Goal: Task Accomplishment & Management: Complete application form

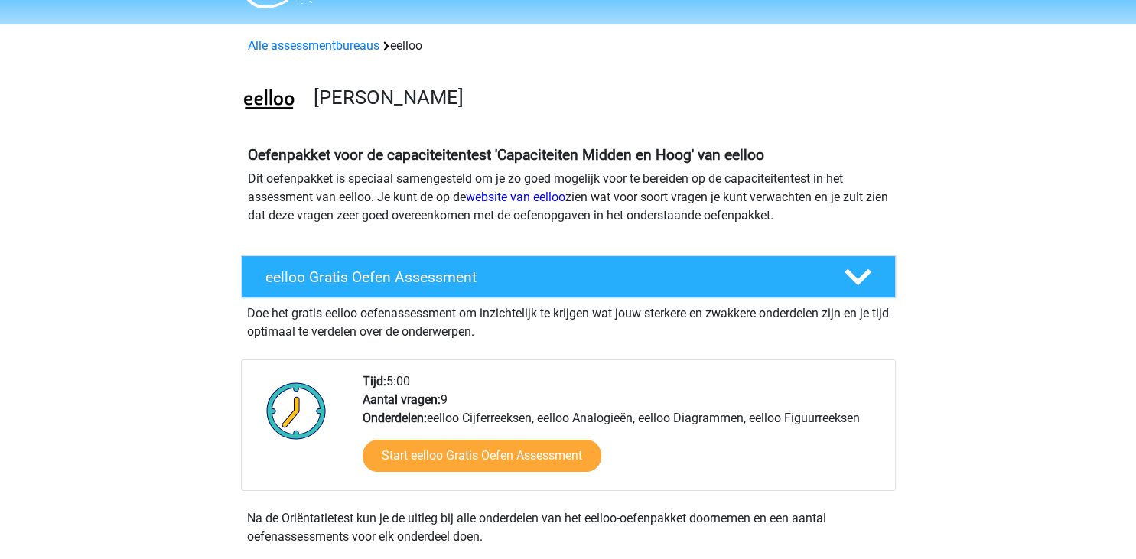
scroll to position [41, 0]
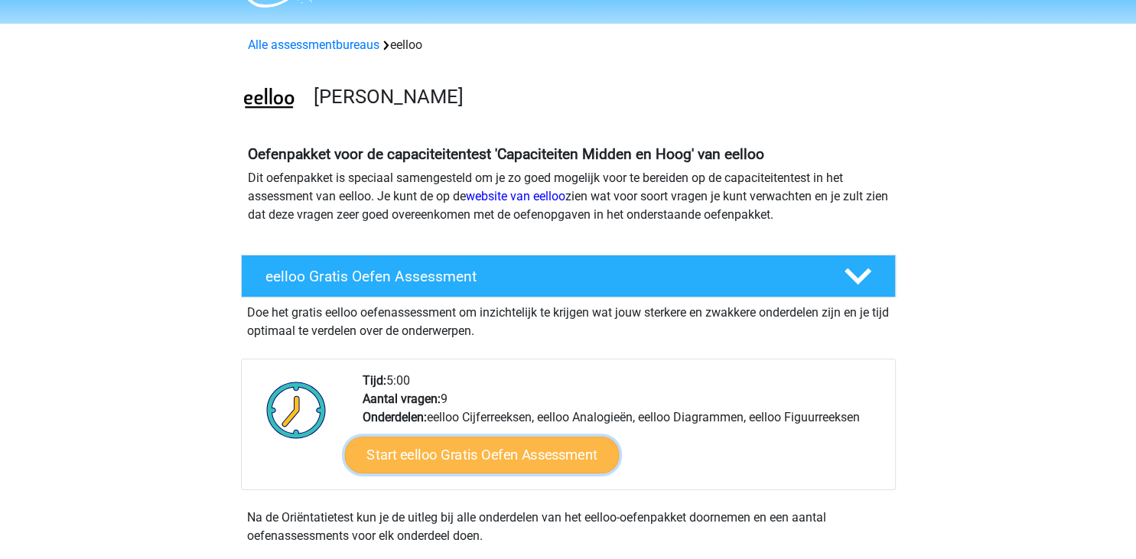
click at [500, 450] on link "Start eelloo Gratis Oefen Assessment" at bounding box center [481, 455] width 275 height 37
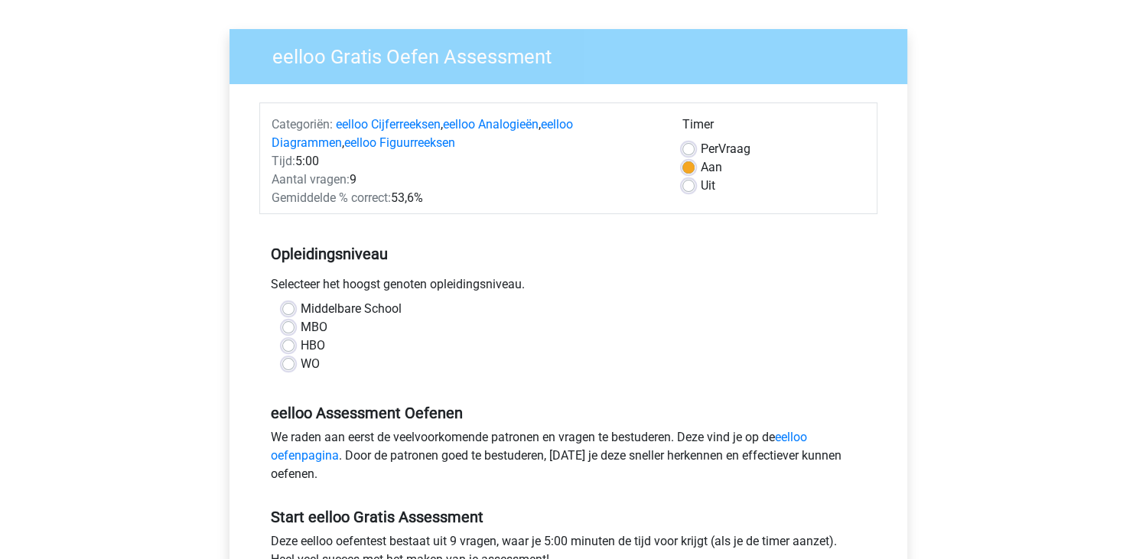
scroll to position [97, 0]
click at [301, 311] on label "Middelbare School" at bounding box center [351, 308] width 101 height 18
click at [288, 311] on input "Middelbare School" at bounding box center [288, 306] width 12 height 15
radio input "true"
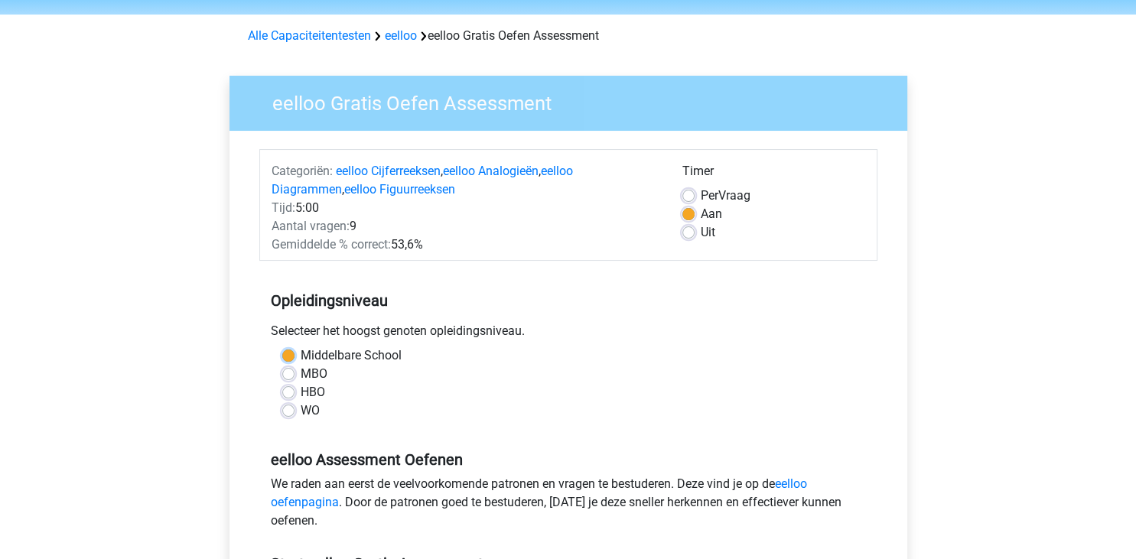
scroll to position [45, 0]
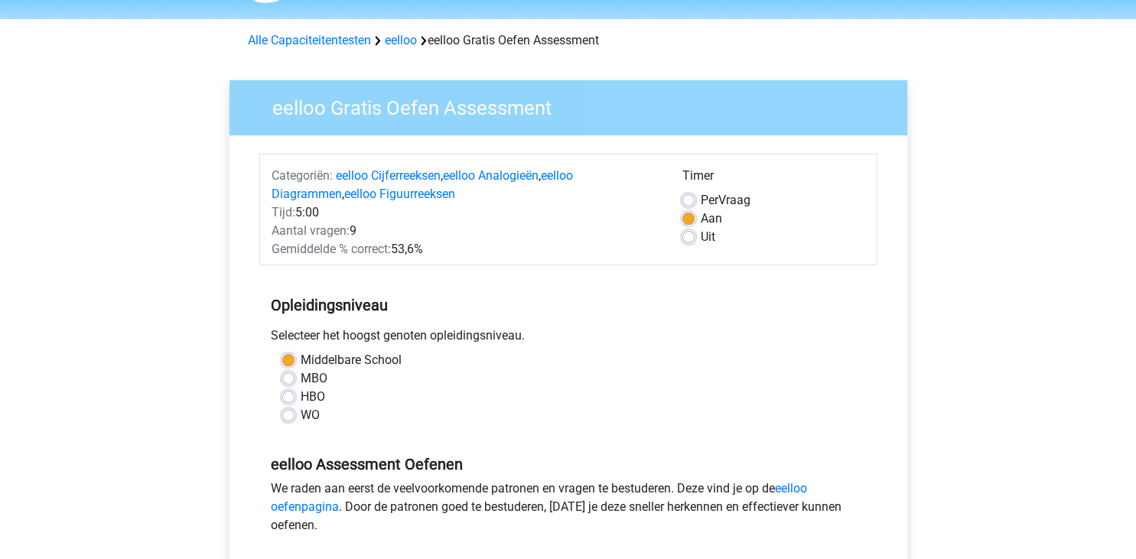
click at [301, 393] on label "HBO" at bounding box center [313, 397] width 24 height 18
click at [289, 393] on input "HBO" at bounding box center [288, 395] width 12 height 15
radio input "true"
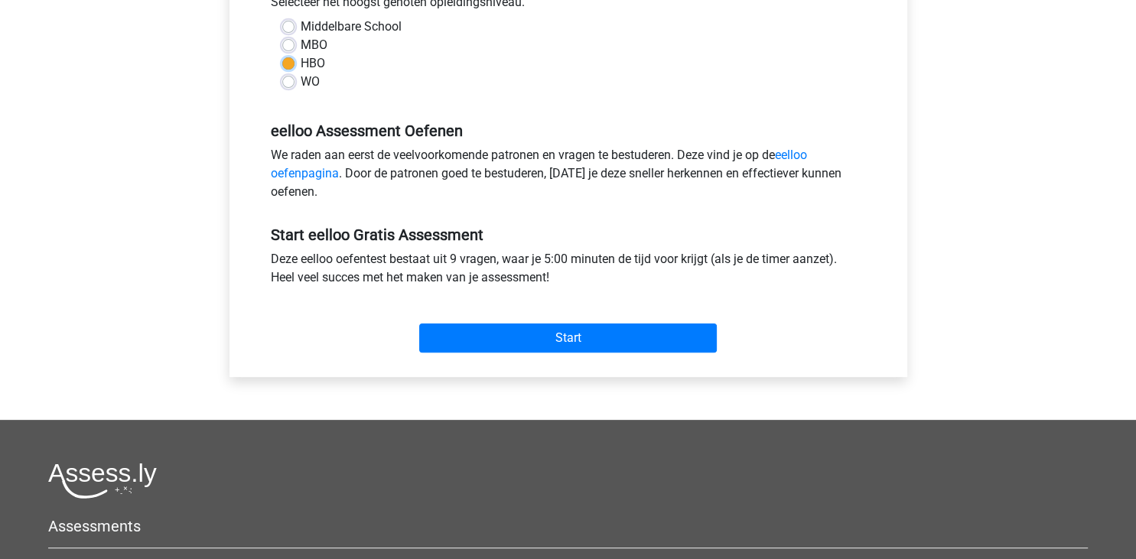
scroll to position [405, 0]
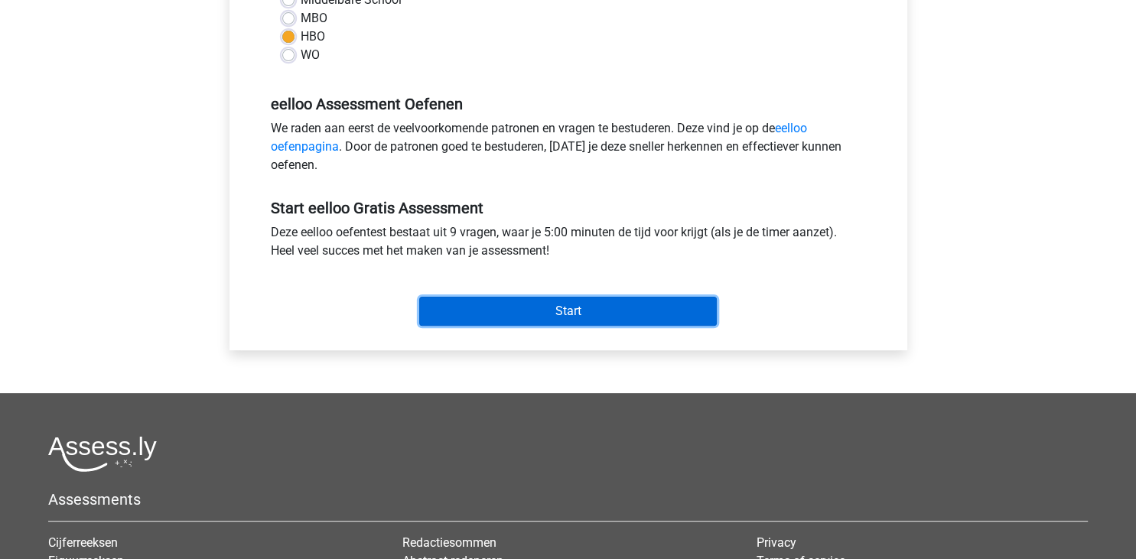
click at [512, 314] on input "Start" at bounding box center [568, 311] width 298 height 29
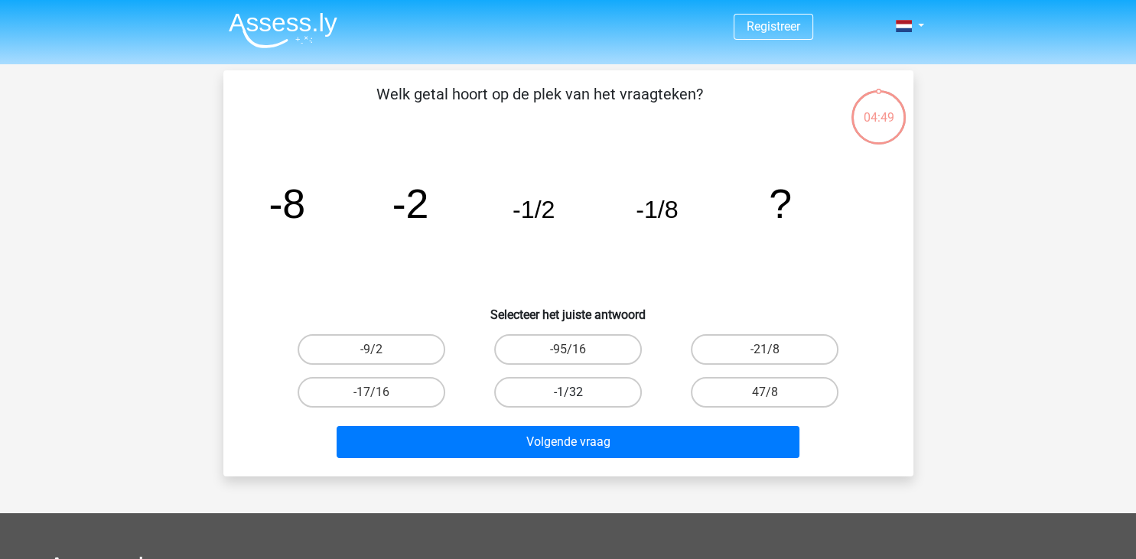
click at [594, 390] on label "-1/32" at bounding box center [568, 392] width 148 height 31
click at [577, 392] on input "-1/32" at bounding box center [573, 397] width 10 height 10
radio input "true"
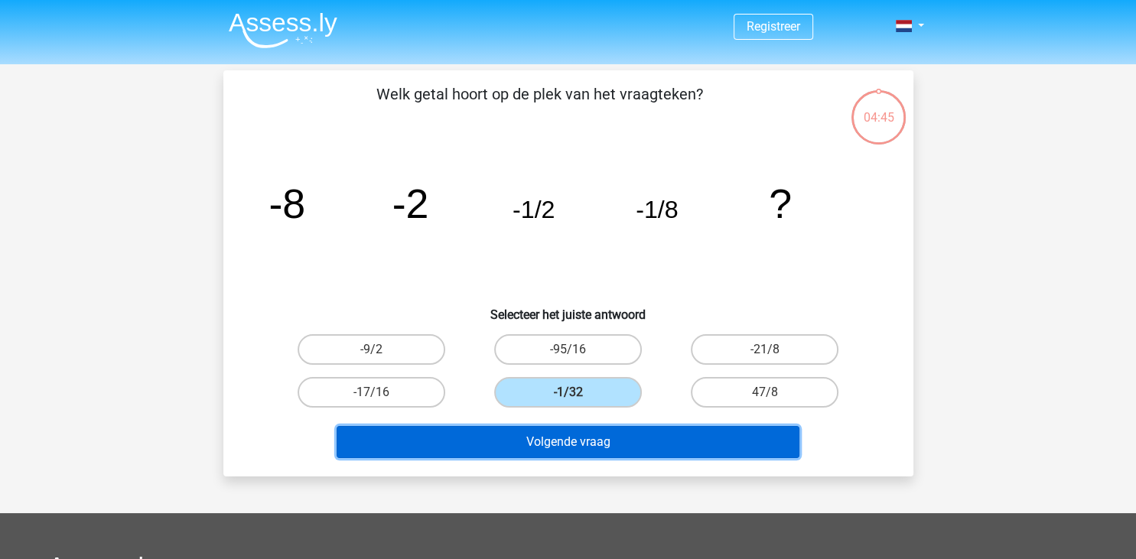
click at [593, 442] on button "Volgende vraag" at bounding box center [568, 442] width 463 height 32
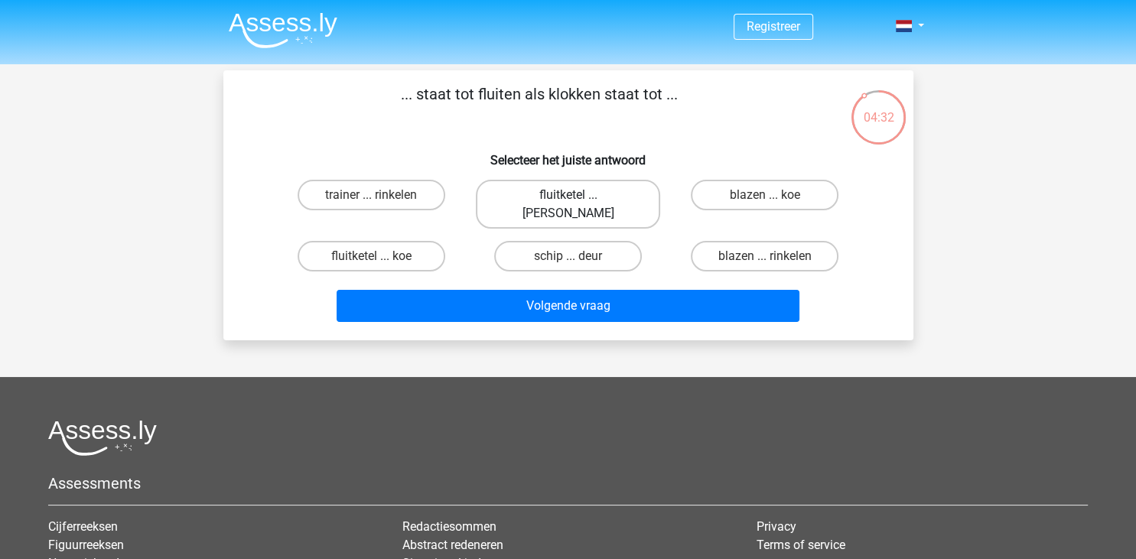
click at [589, 194] on label "fluitketel ... luiden" at bounding box center [568, 204] width 184 height 49
click at [577, 195] on input "fluitketel ... luiden" at bounding box center [573, 200] width 10 height 10
radio input "true"
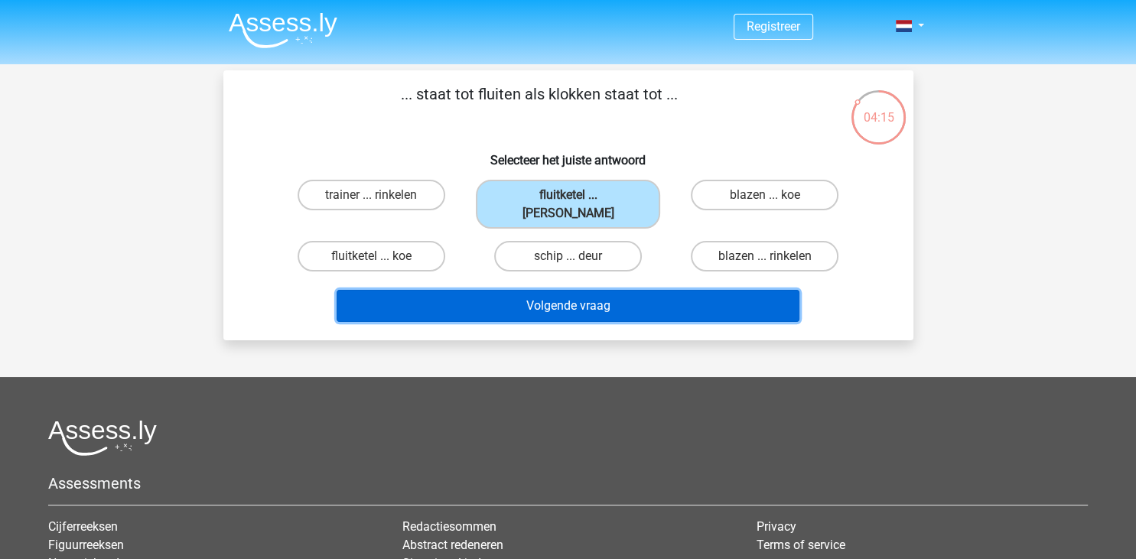
click at [610, 290] on button "Volgende vraag" at bounding box center [568, 306] width 463 height 32
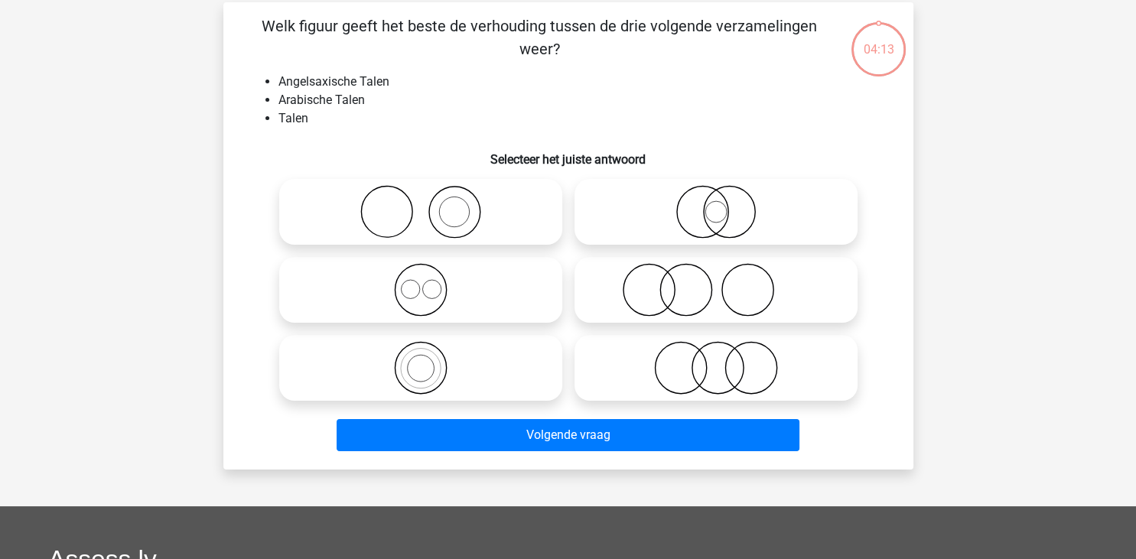
scroll to position [70, 0]
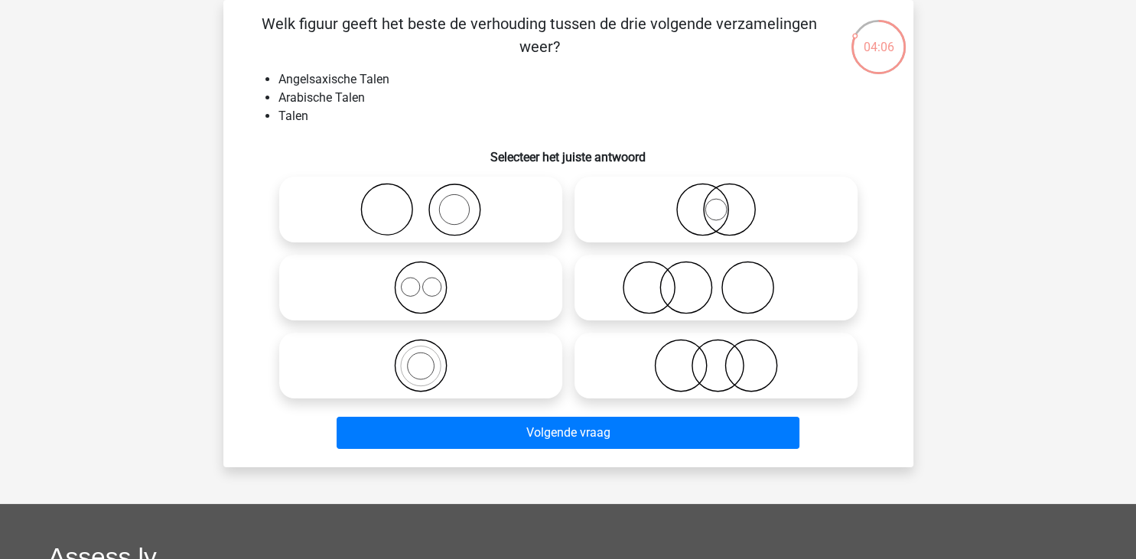
click at [381, 282] on icon at bounding box center [420, 288] width 271 height 54
click at [421, 280] on input "radio" at bounding box center [426, 275] width 10 height 10
radio input "true"
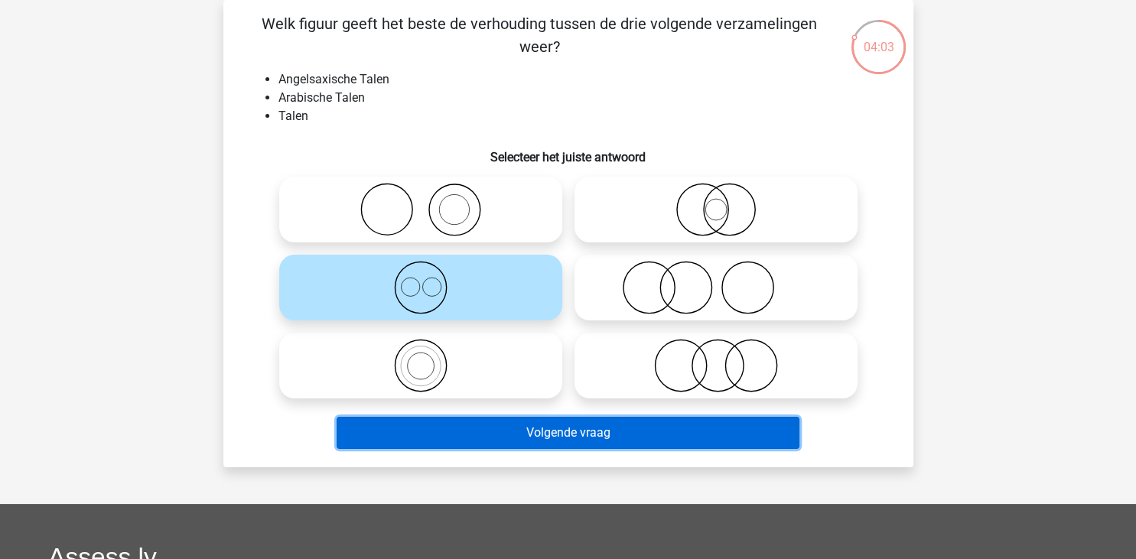
click at [554, 440] on button "Volgende vraag" at bounding box center [568, 433] width 463 height 32
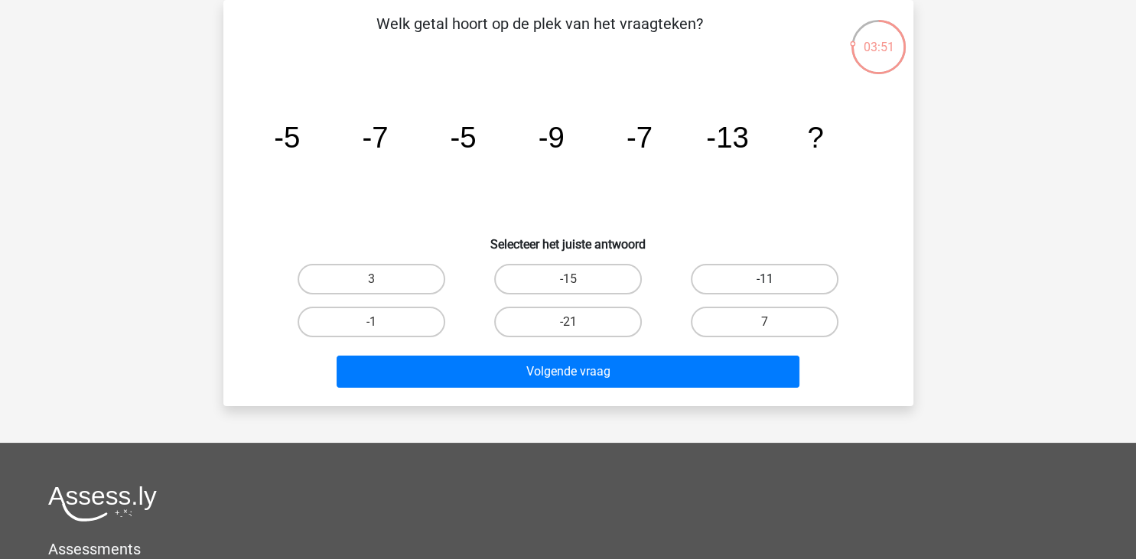
click at [727, 269] on label "-11" at bounding box center [765, 279] width 148 height 31
click at [765, 279] on input "-11" at bounding box center [770, 284] width 10 height 10
radio input "true"
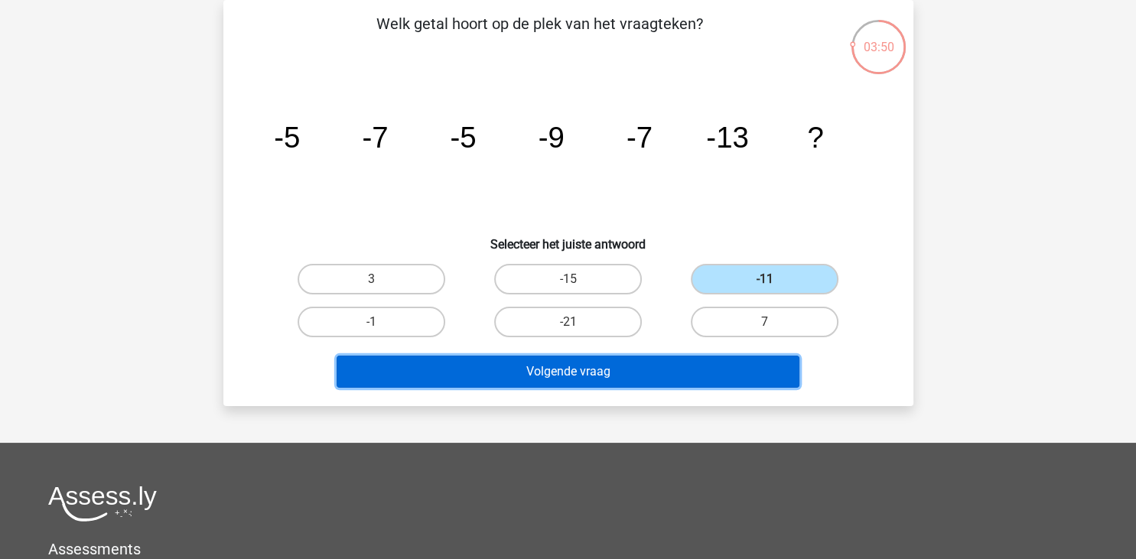
click at [669, 382] on button "Volgende vraag" at bounding box center [568, 372] width 463 height 32
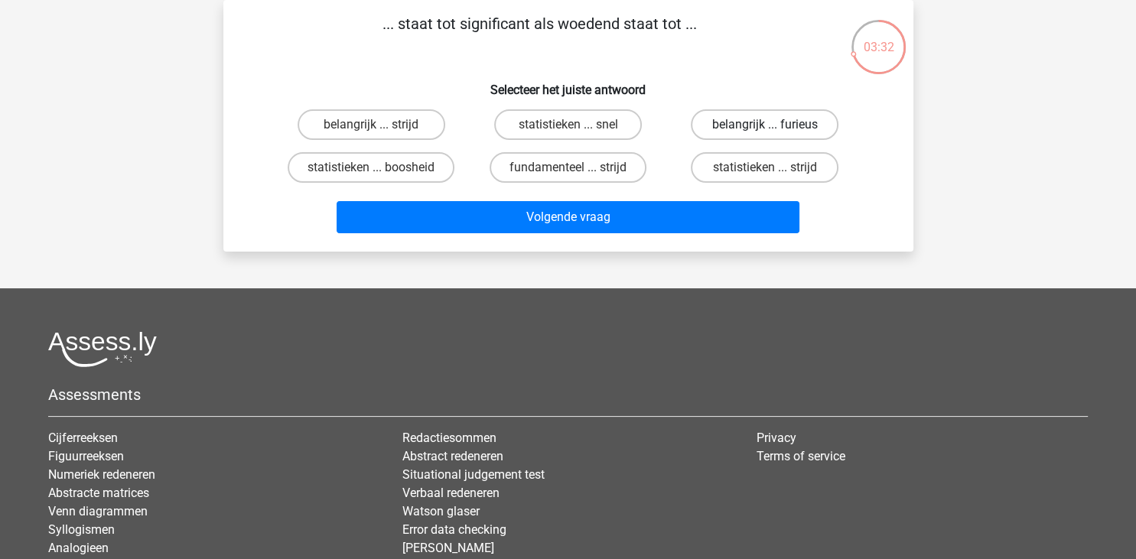
click at [774, 122] on label "belangrijk ... furieus" at bounding box center [765, 124] width 148 height 31
click at [774, 125] on input "belangrijk ... furieus" at bounding box center [770, 130] width 10 height 10
radio input "true"
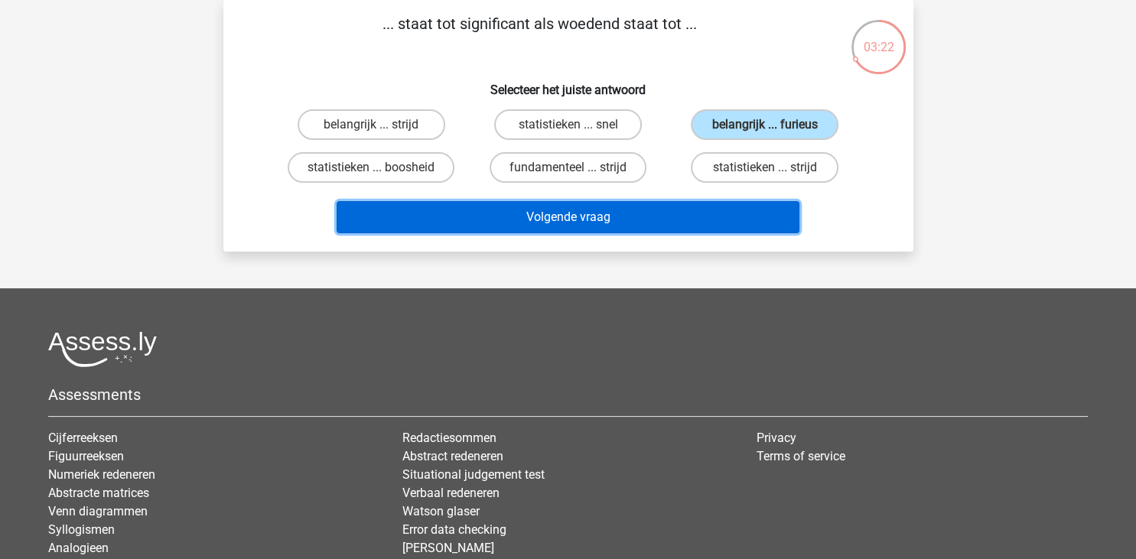
click at [656, 210] on button "Volgende vraag" at bounding box center [568, 217] width 463 height 32
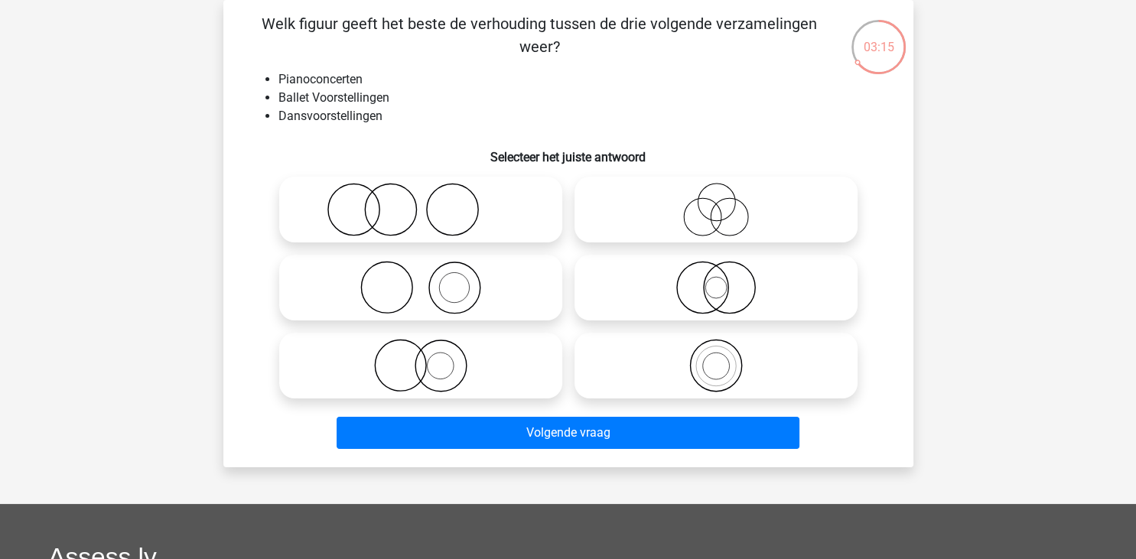
click at [451, 299] on icon at bounding box center [420, 288] width 271 height 54
click at [431, 280] on input "radio" at bounding box center [426, 275] width 10 height 10
radio input "true"
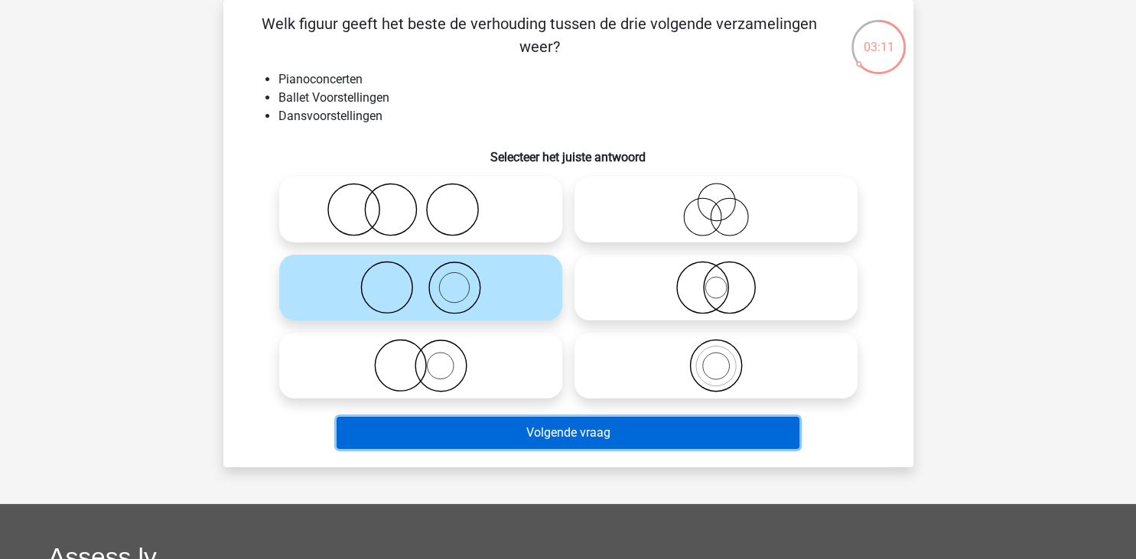
click at [593, 431] on button "Volgende vraag" at bounding box center [568, 433] width 463 height 32
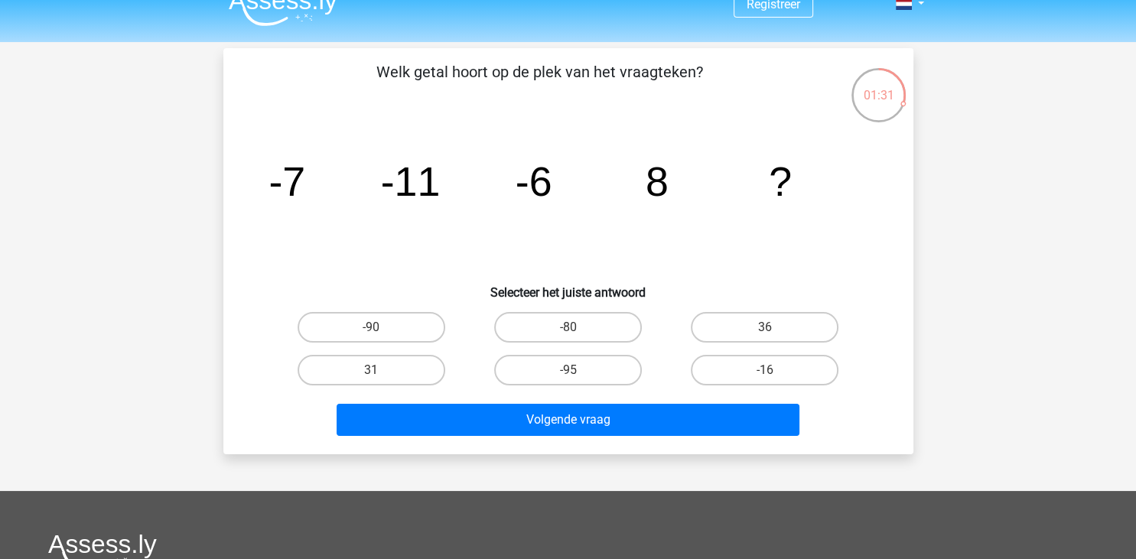
scroll to position [23, 0]
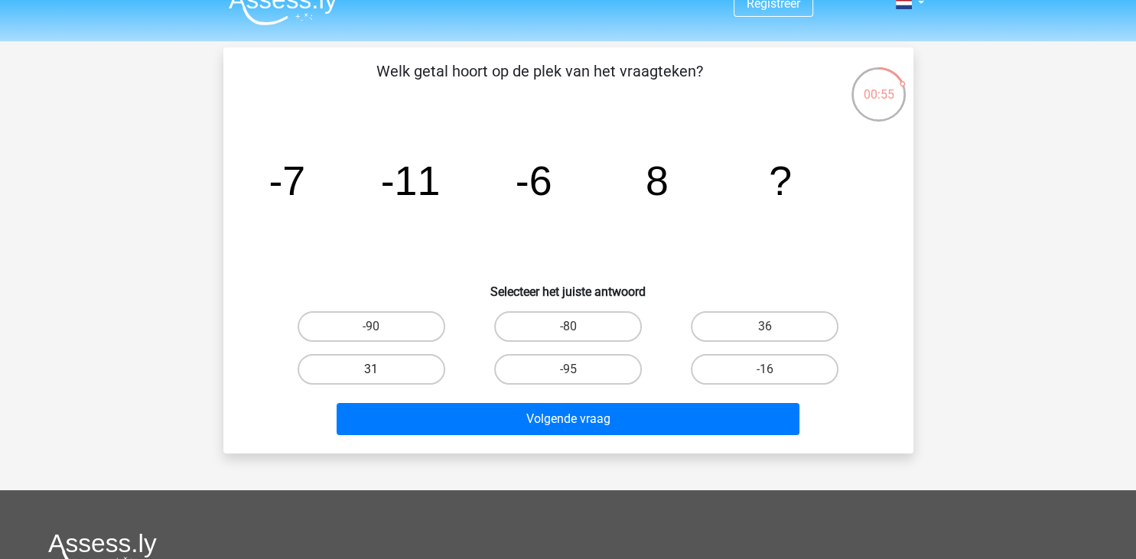
click at [354, 364] on label "31" at bounding box center [372, 369] width 148 height 31
click at [371, 369] on input "31" at bounding box center [376, 374] width 10 height 10
radio input "true"
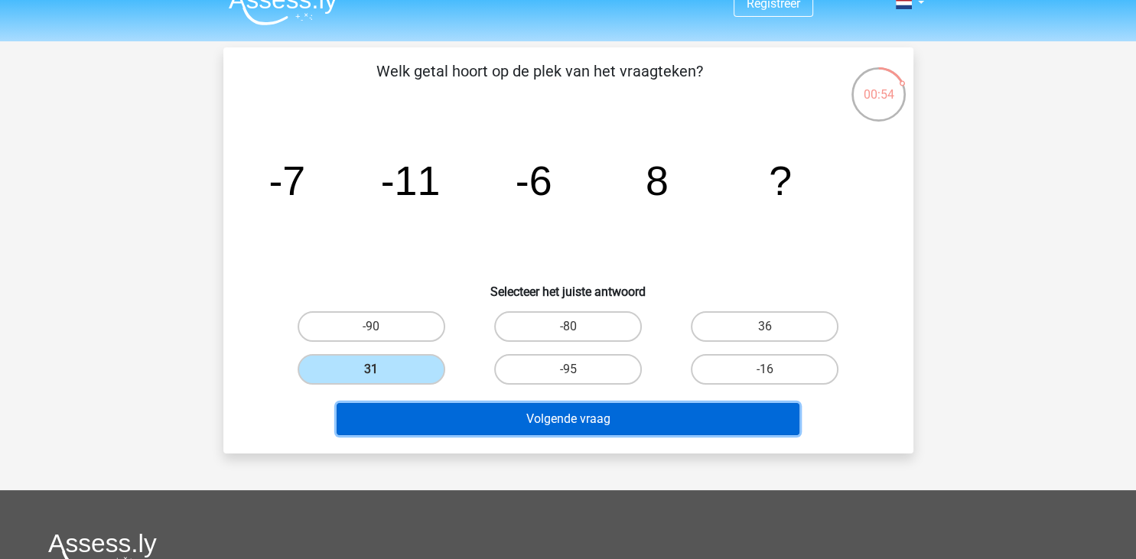
click at [457, 405] on button "Volgende vraag" at bounding box center [568, 419] width 463 height 32
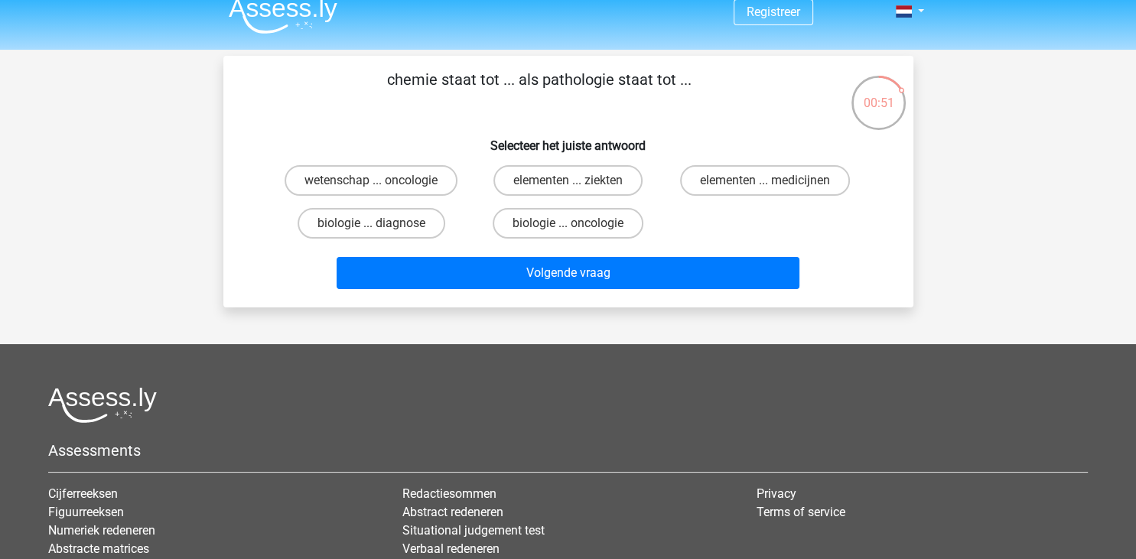
scroll to position [9, 0]
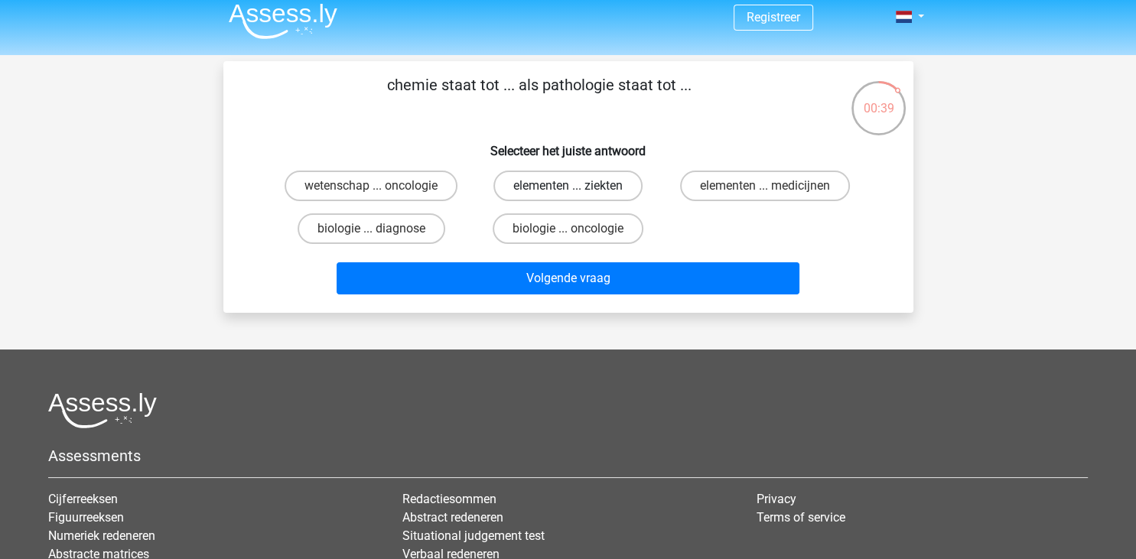
click at [548, 187] on label "elementen ... ziekten" at bounding box center [567, 186] width 149 height 31
click at [568, 187] on input "elementen ... ziekten" at bounding box center [573, 191] width 10 height 10
radio input "true"
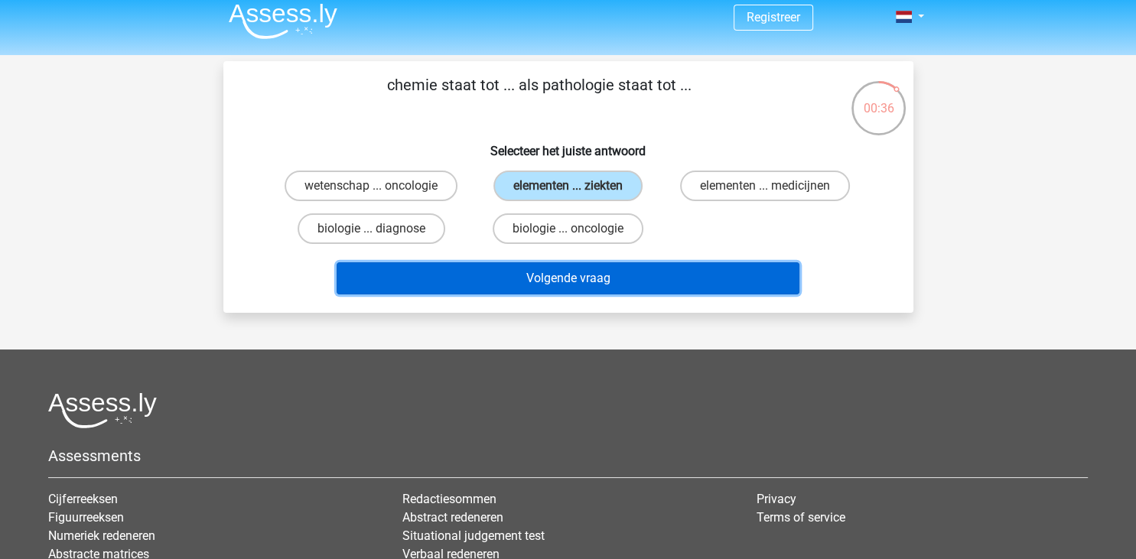
click at [659, 275] on button "Volgende vraag" at bounding box center [568, 278] width 463 height 32
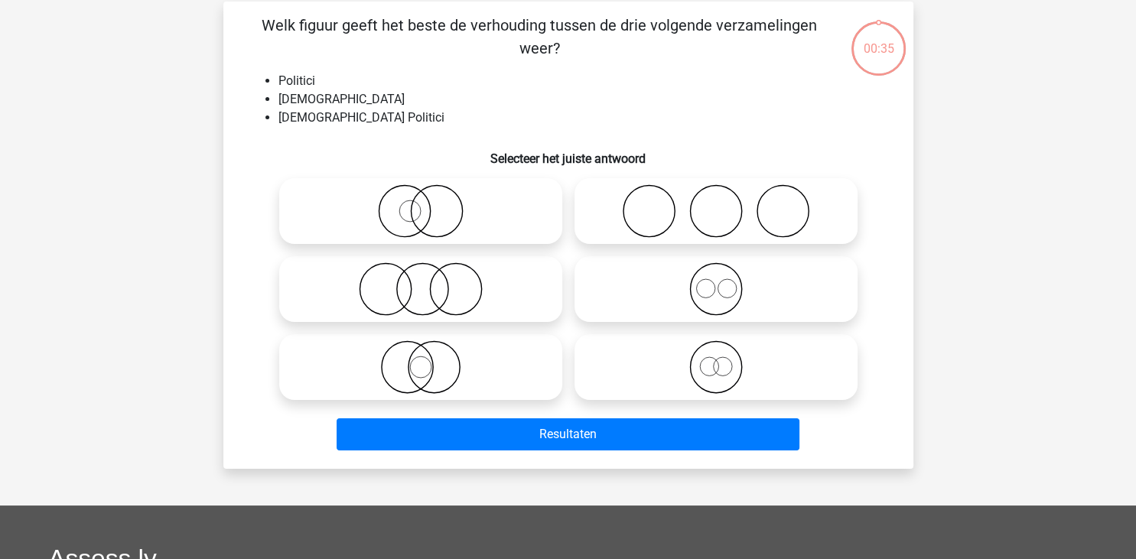
scroll to position [70, 0]
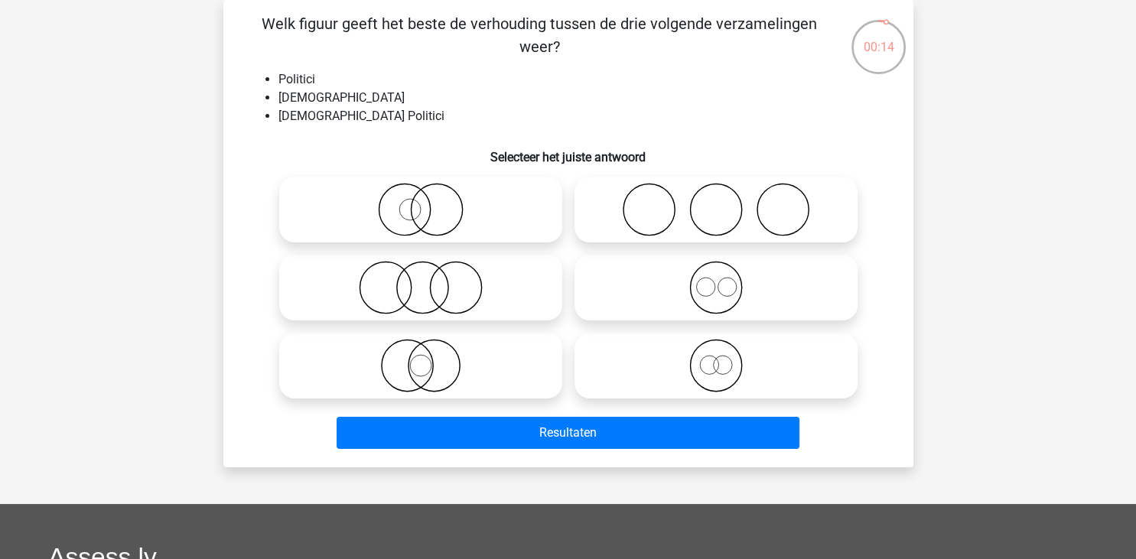
click at [418, 280] on icon at bounding box center [420, 288] width 271 height 54
click at [421, 280] on input "radio" at bounding box center [426, 275] width 10 height 10
radio input "true"
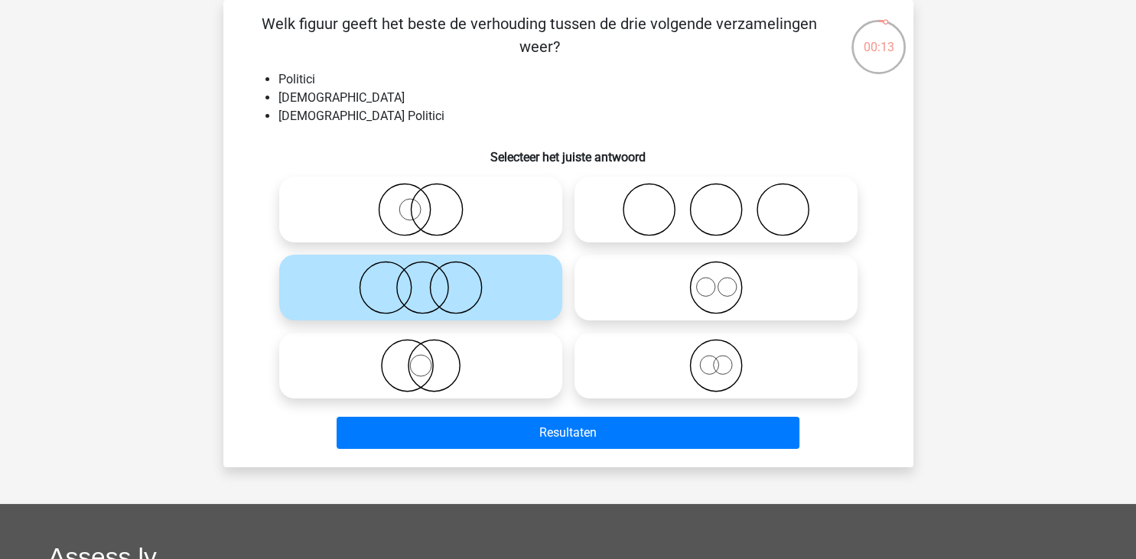
click at [438, 357] on icon at bounding box center [420, 366] width 271 height 54
click at [431, 357] on input "radio" at bounding box center [426, 353] width 10 height 10
radio input "true"
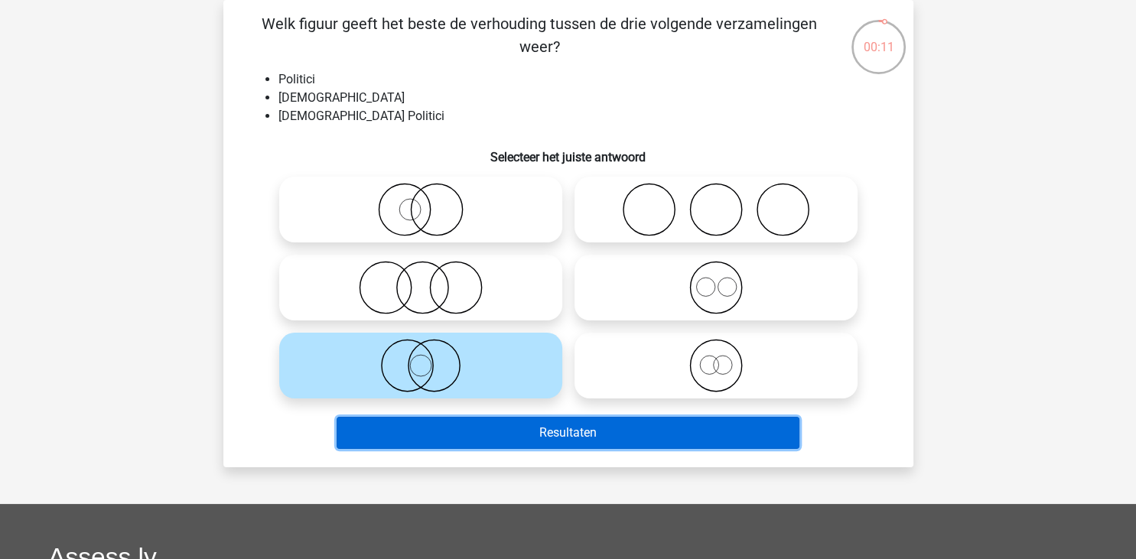
click at [553, 434] on button "Resultaten" at bounding box center [568, 433] width 463 height 32
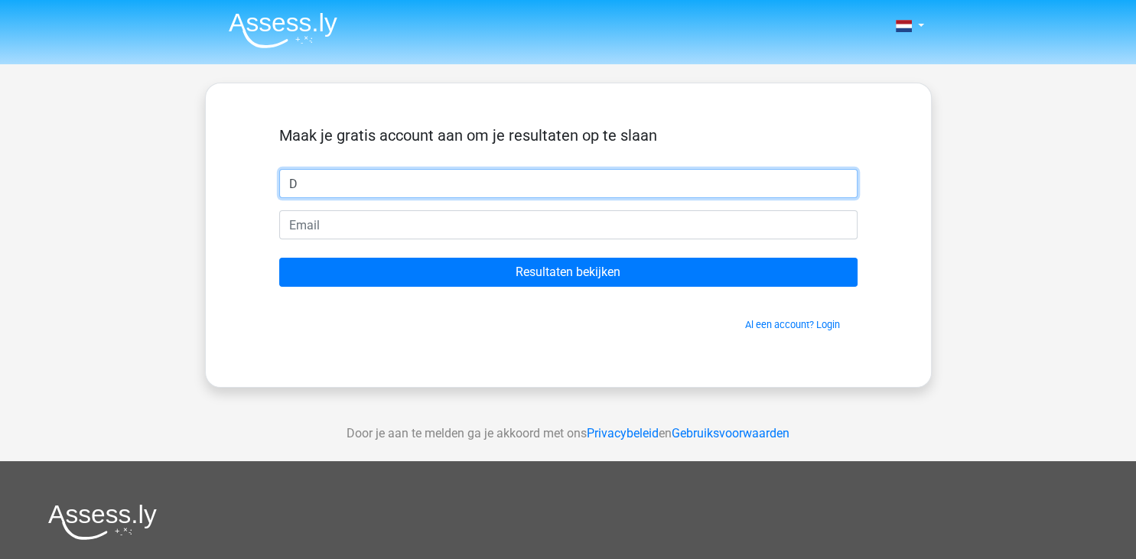
type input "D"
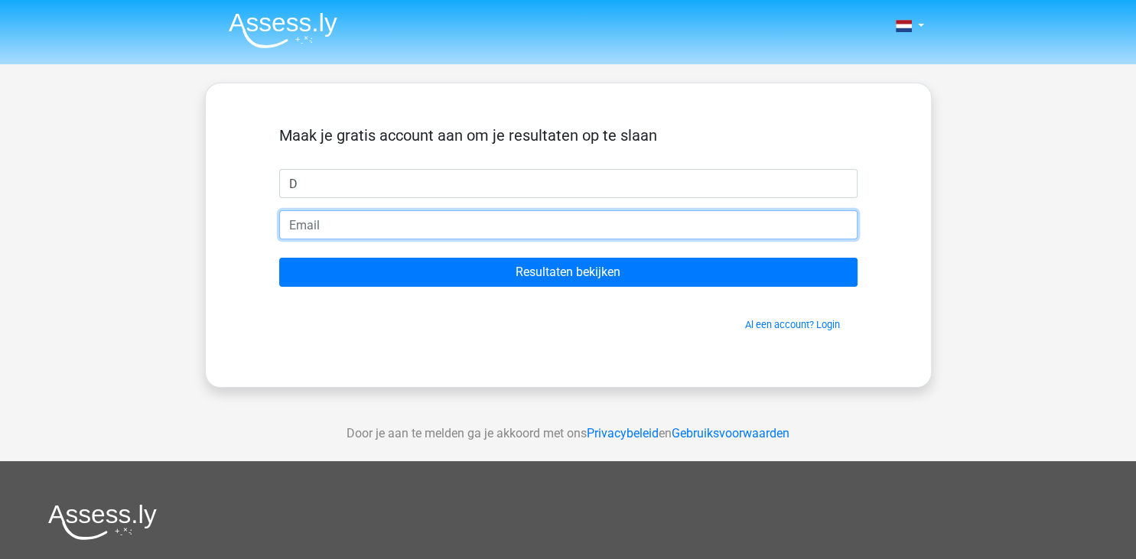
click at [409, 221] on input "email" at bounding box center [568, 224] width 578 height 29
paste input "yomino7990@fanlvr.com"
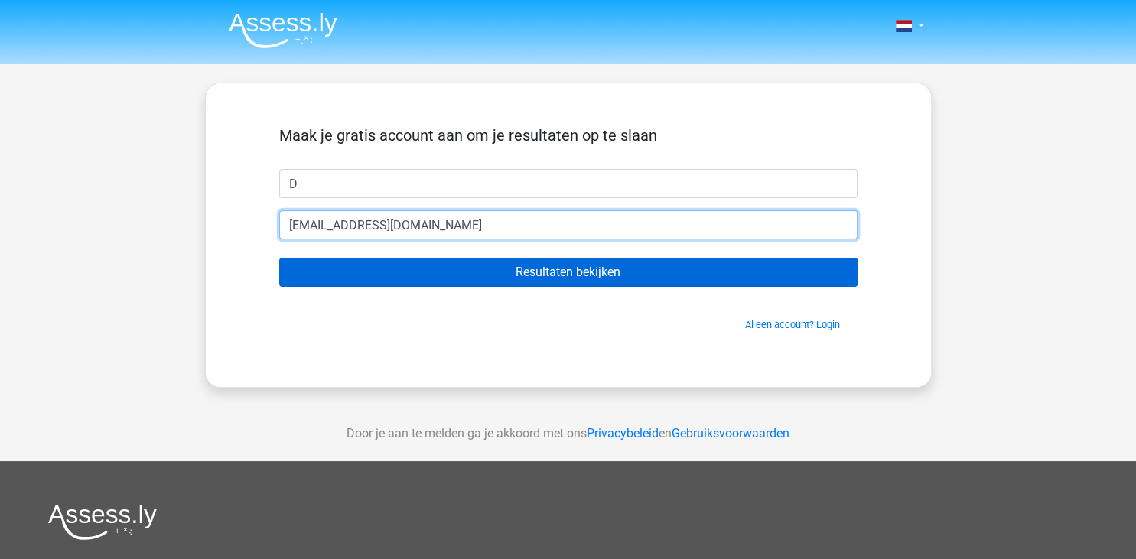
type input "yomino7990@fanlvr.com"
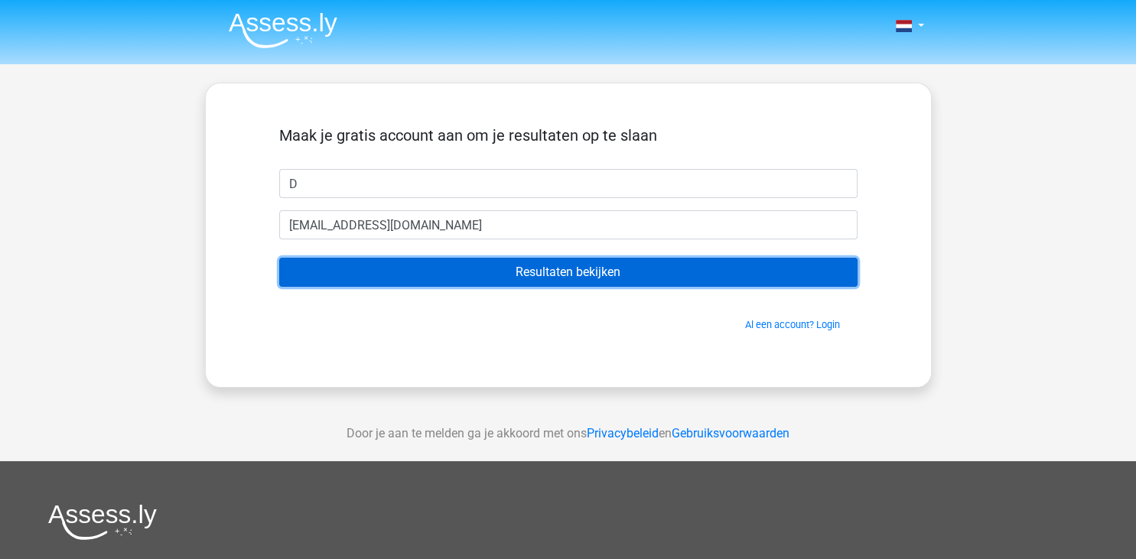
click at [491, 267] on input "Resultaten bekijken" at bounding box center [568, 272] width 578 height 29
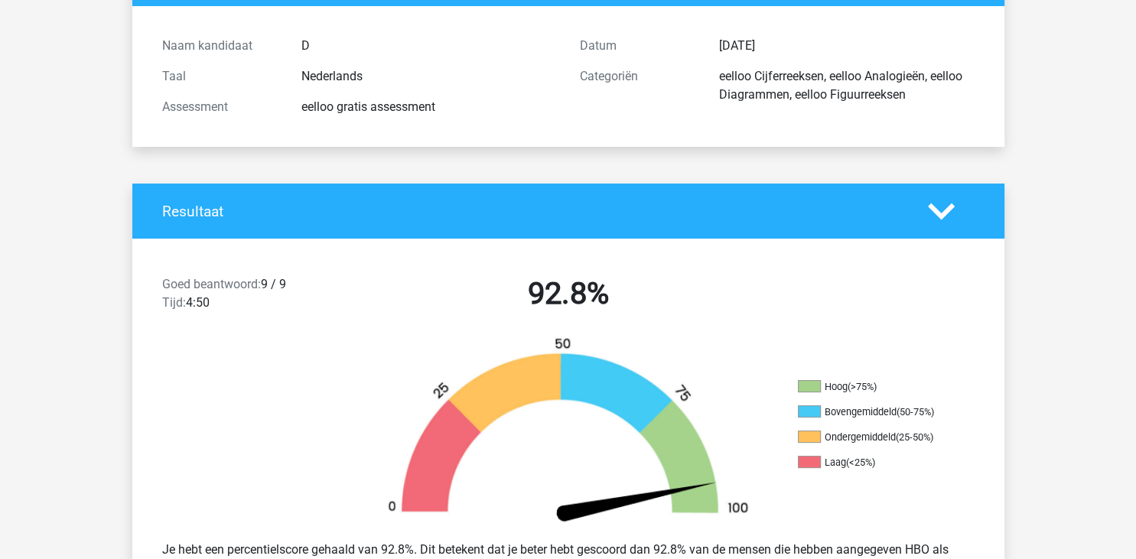
scroll to position [158, 0]
